Goal: Task Accomplishment & Management: Manage account settings

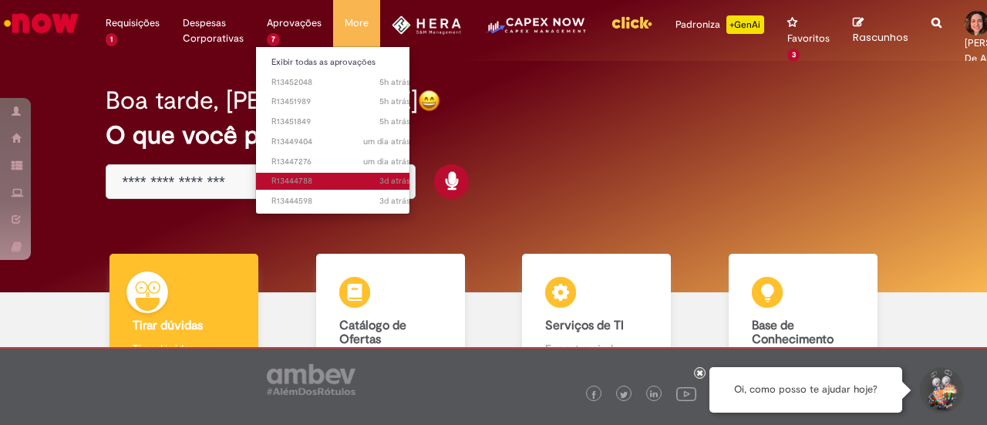
click at [318, 178] on span "3d atrás 3 dias atrás R13444788" at bounding box center [340, 181] width 139 height 12
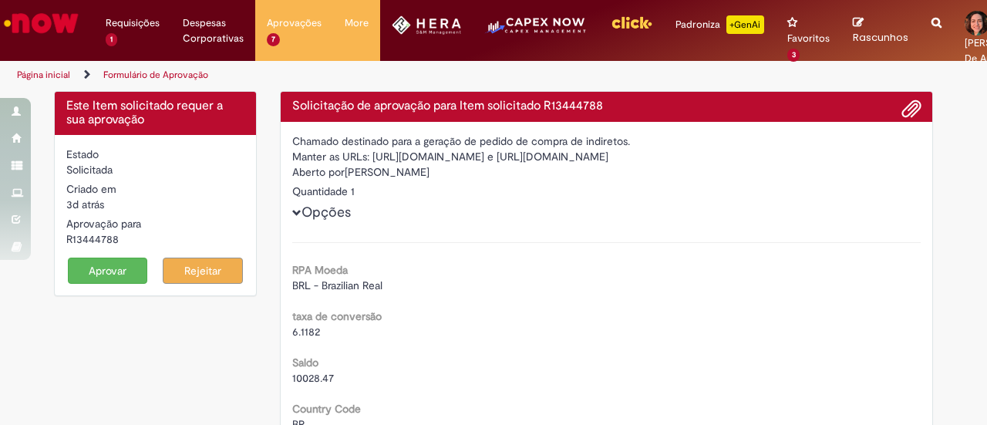
click at [100, 269] on button "Aprovar" at bounding box center [108, 271] width 80 height 26
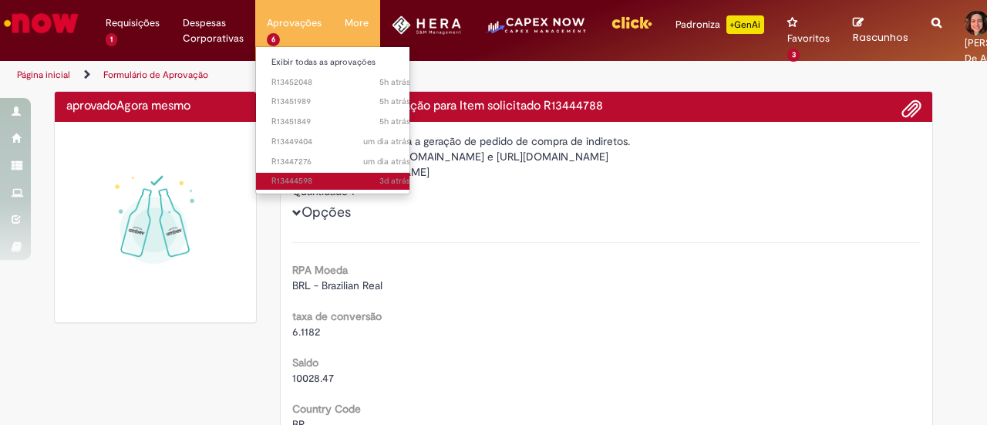
click at [300, 176] on span "3d atrás 3 dias atrás R13444598" at bounding box center [340, 181] width 139 height 12
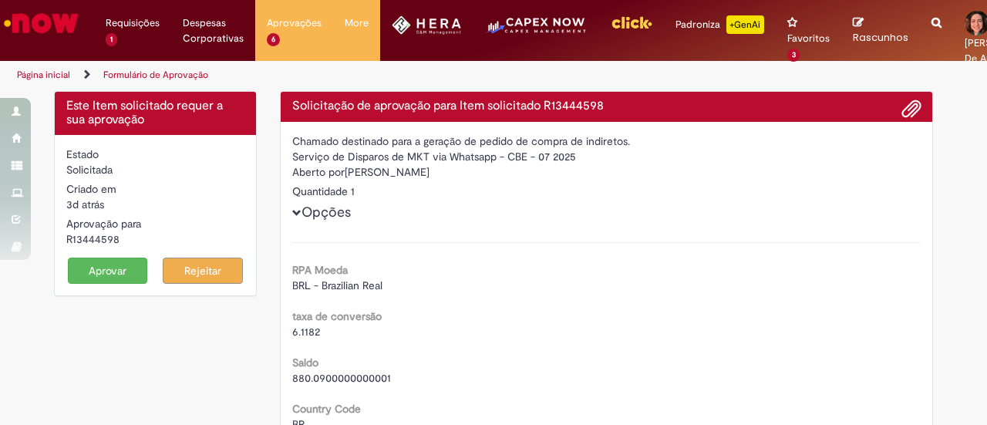
click at [109, 268] on button "Aprovar" at bounding box center [108, 271] width 80 height 26
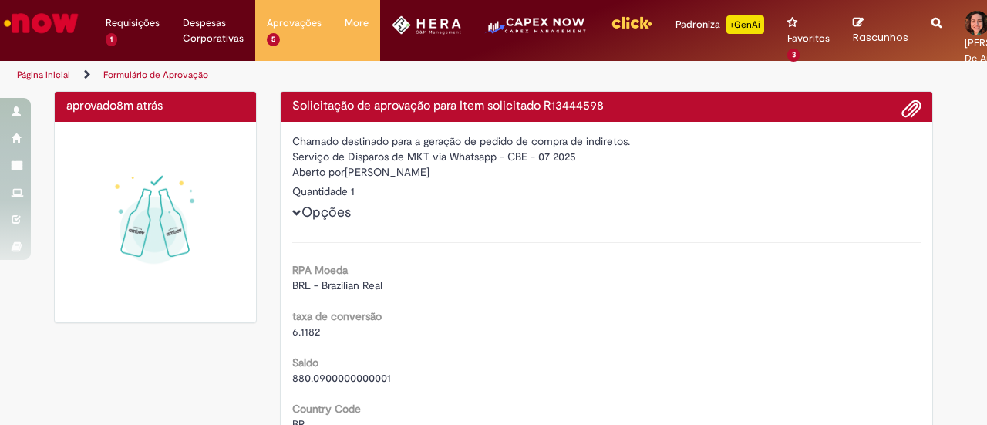
click at [42, 18] on img "Ir para a Homepage" at bounding box center [41, 23] width 79 height 31
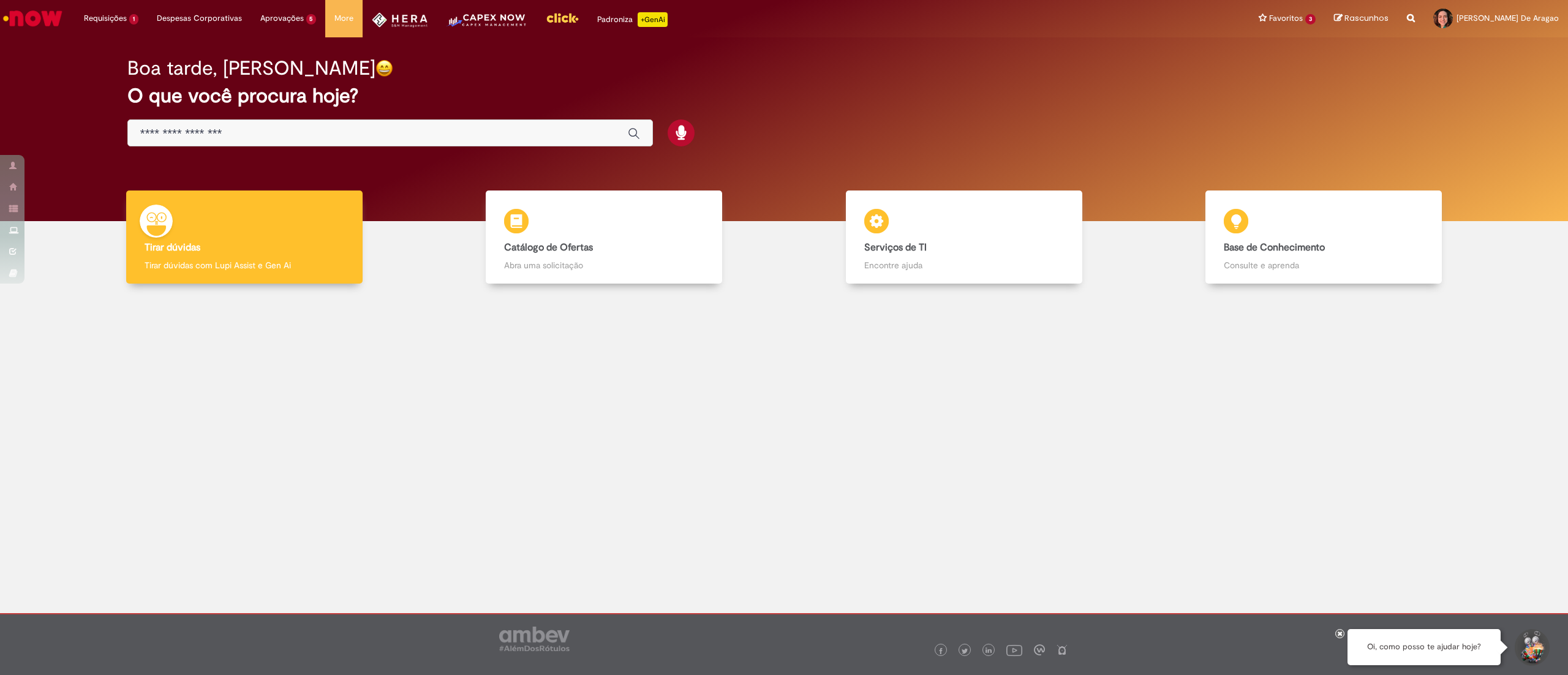
click at [445, 124] on div "Global" at bounding box center [390, 133] width 526 height 28
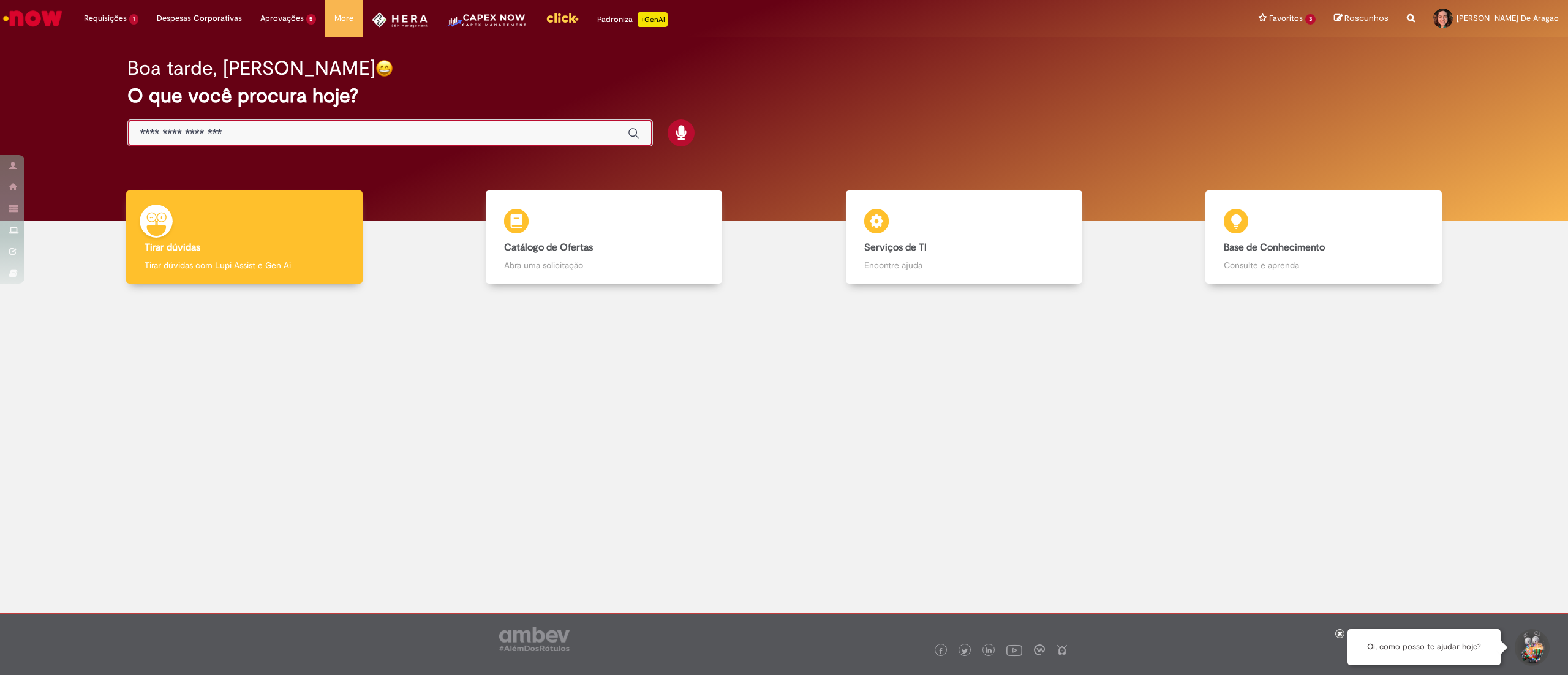
click at [447, 129] on input "Basta digitar aqui" at bounding box center [378, 134] width 475 height 14
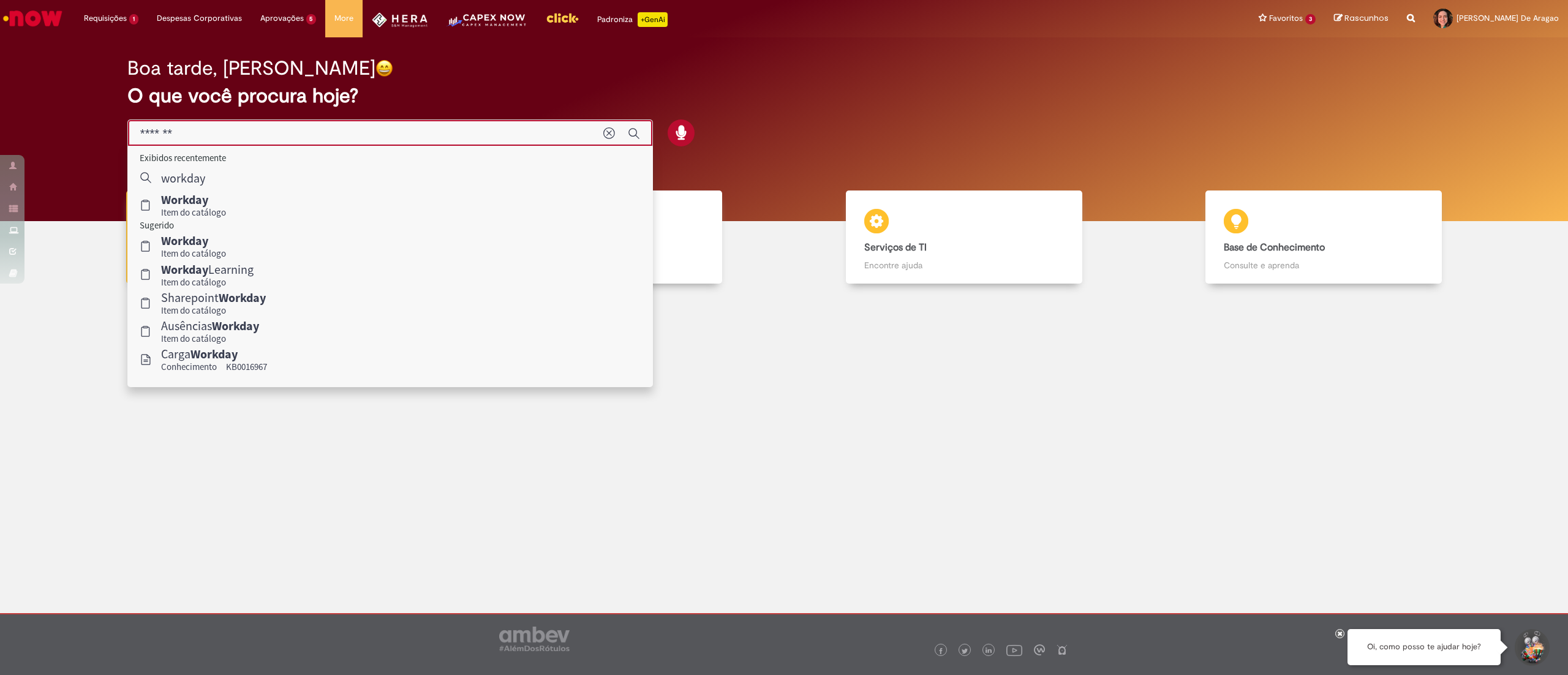
type input "*******"
